Goal: Task Accomplishment & Management: Complete application form

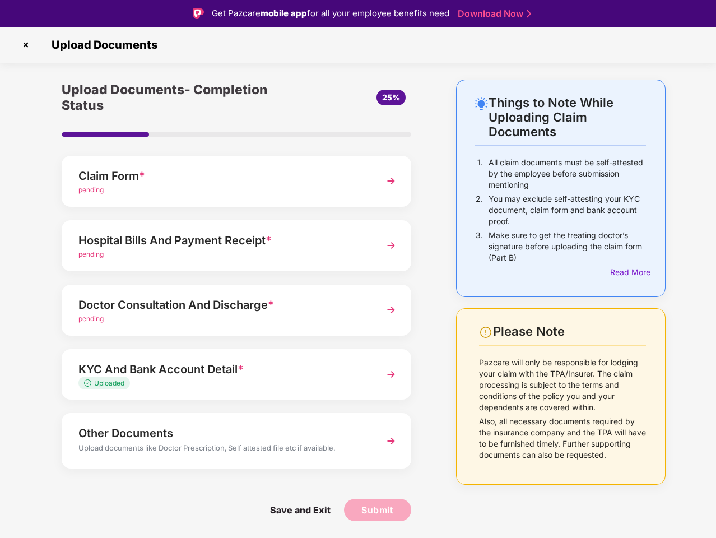
click at [26, 45] on img at bounding box center [26, 45] width 18 height 18
click at [628, 272] on div "Read More" at bounding box center [628, 272] width 36 height 12
click at [236, 181] on div "Claim Form *" at bounding box center [222, 176] width 289 height 18
